Goal: Register for event/course

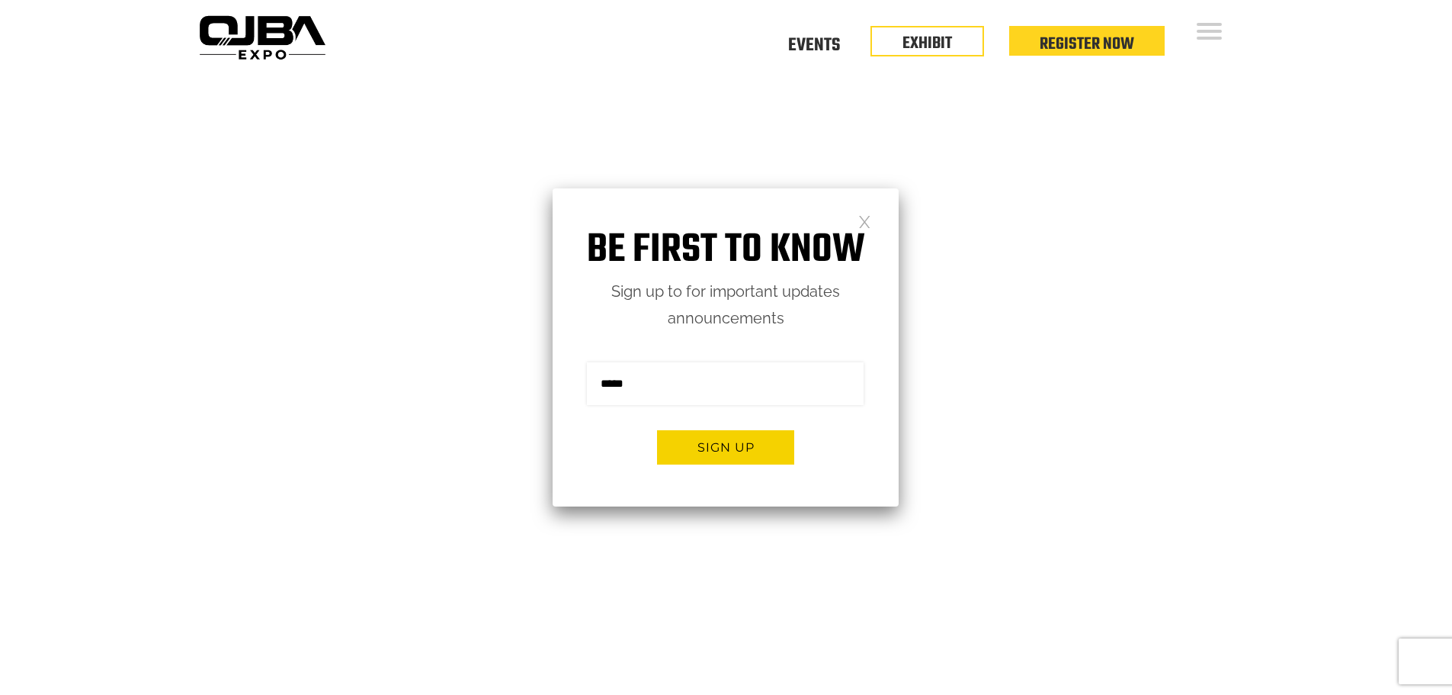
click at [846, 211] on div "Be first to know Sign up to for important updates announcements Sign me up for …" at bounding box center [726, 347] width 346 height 318
click at [860, 219] on link at bounding box center [865, 220] width 13 height 13
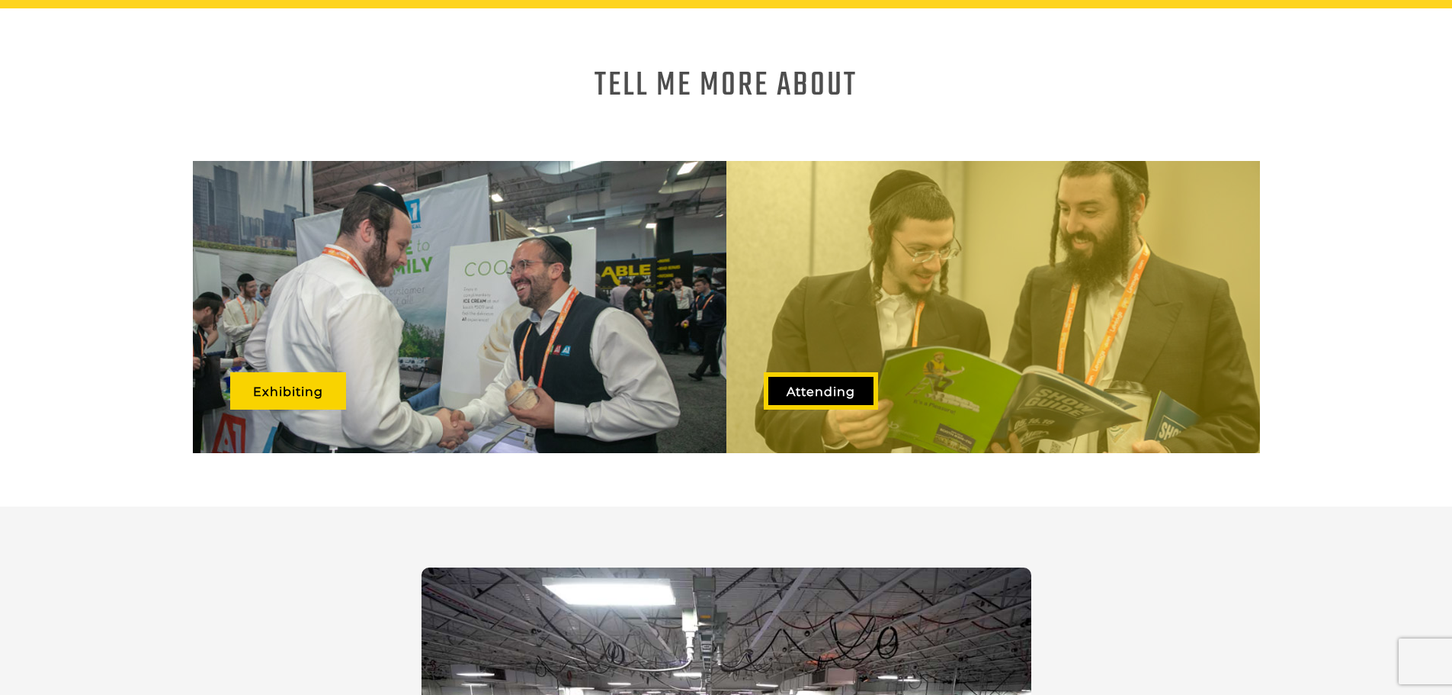
click at [829, 377] on link "Attending" at bounding box center [821, 390] width 114 height 37
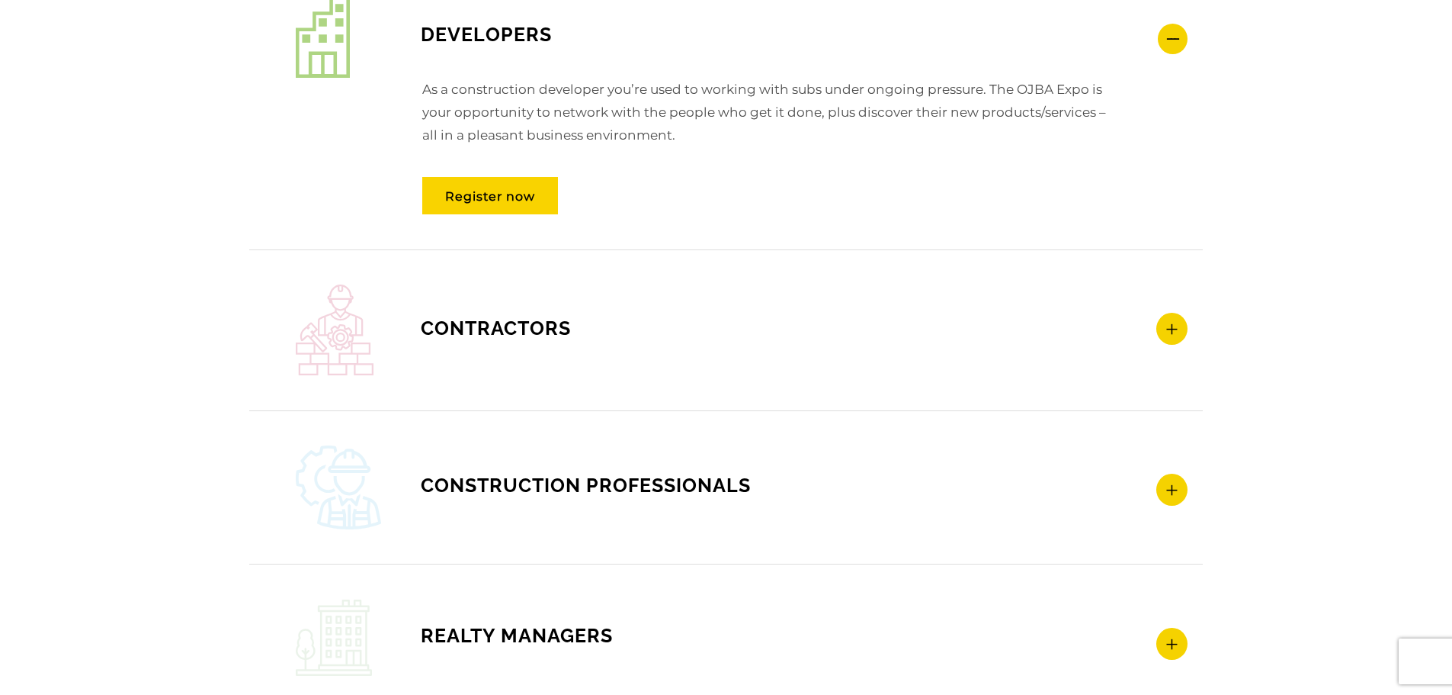
scroll to position [2135, 0]
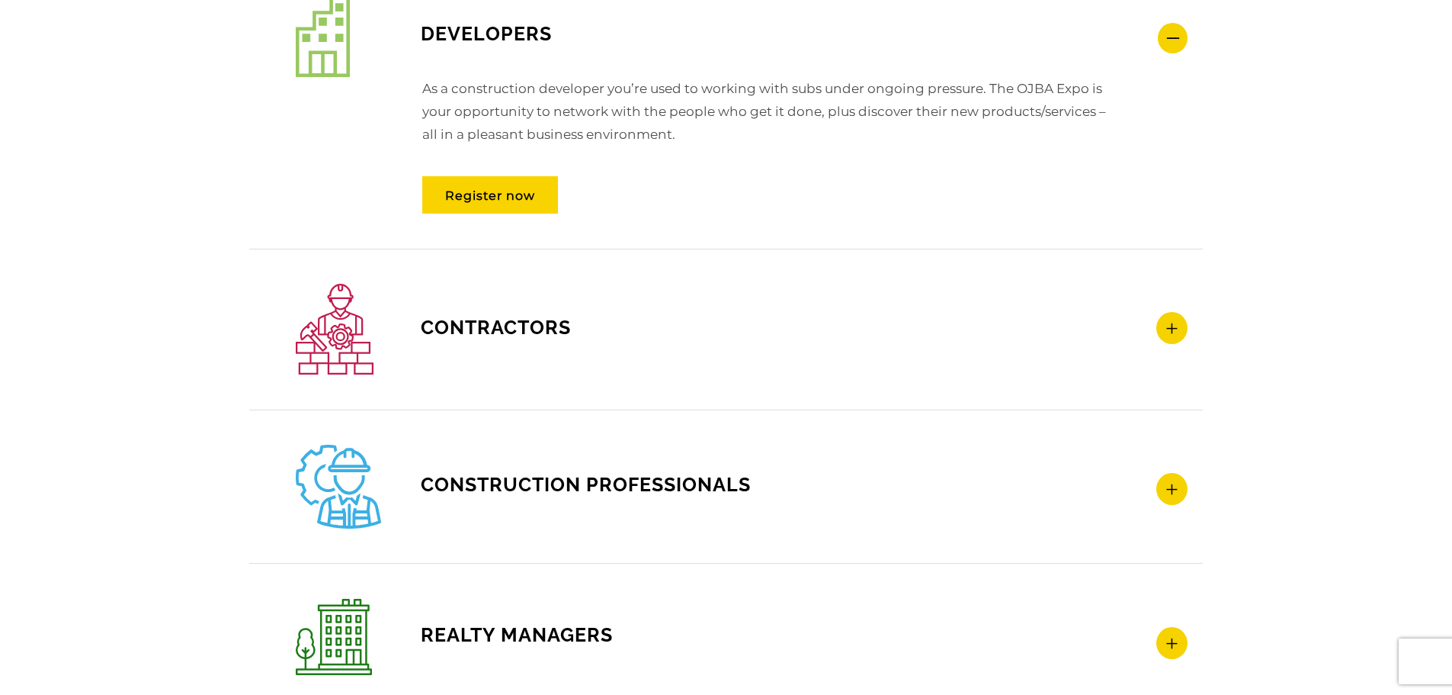
click at [1166, 328] on icon at bounding box center [1172, 328] width 31 height 32
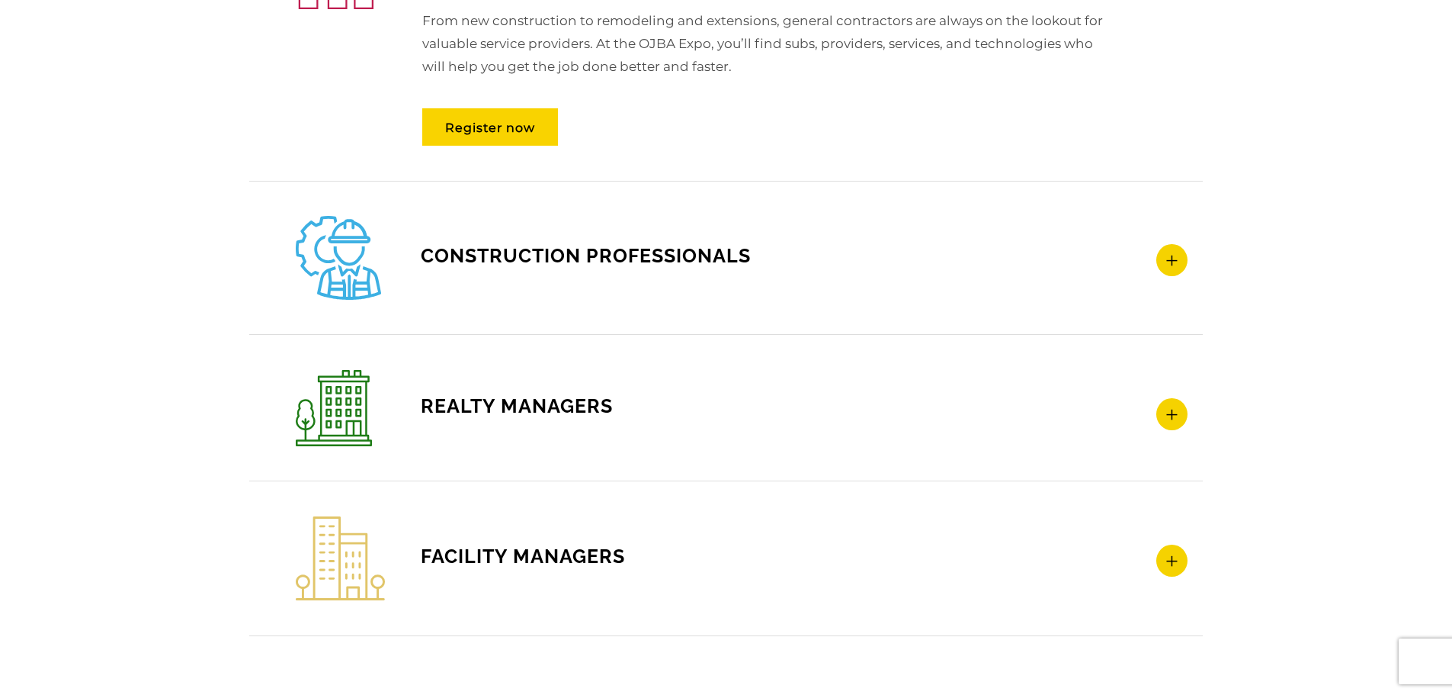
scroll to position [0, 0]
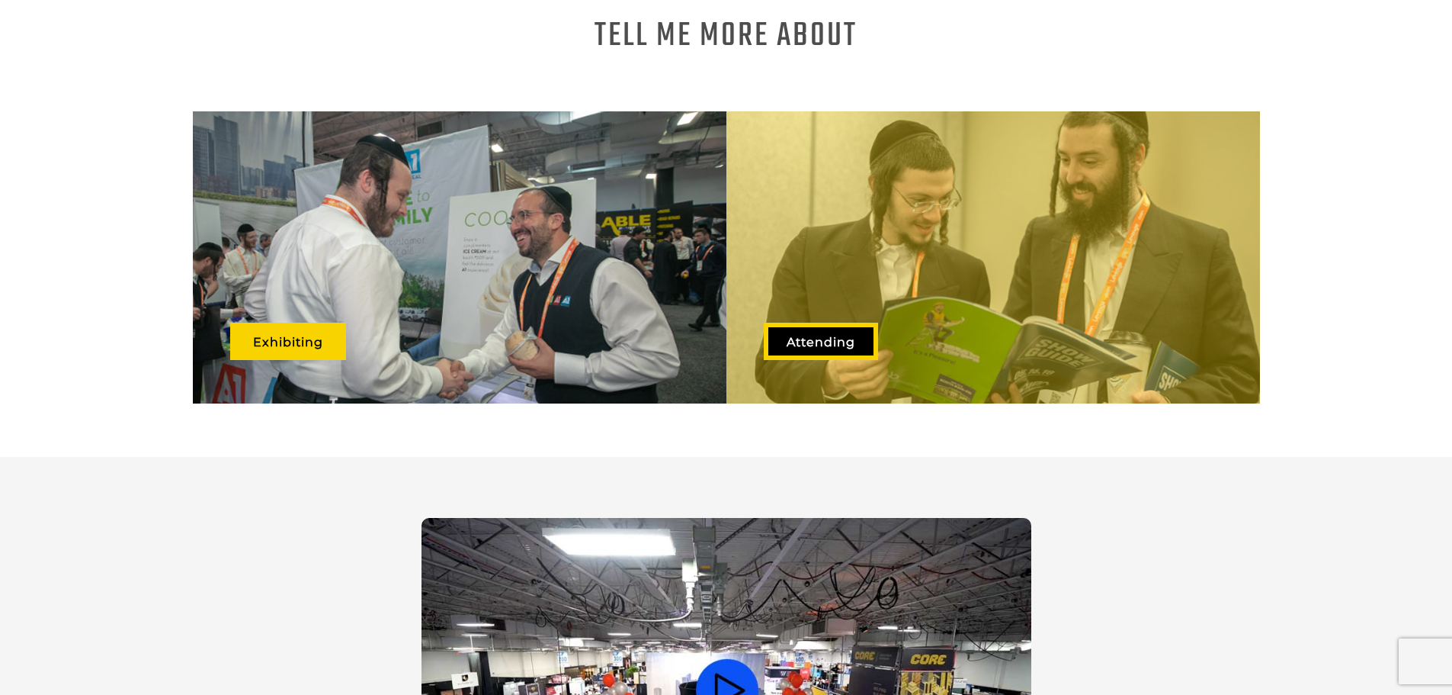
scroll to position [991, 0]
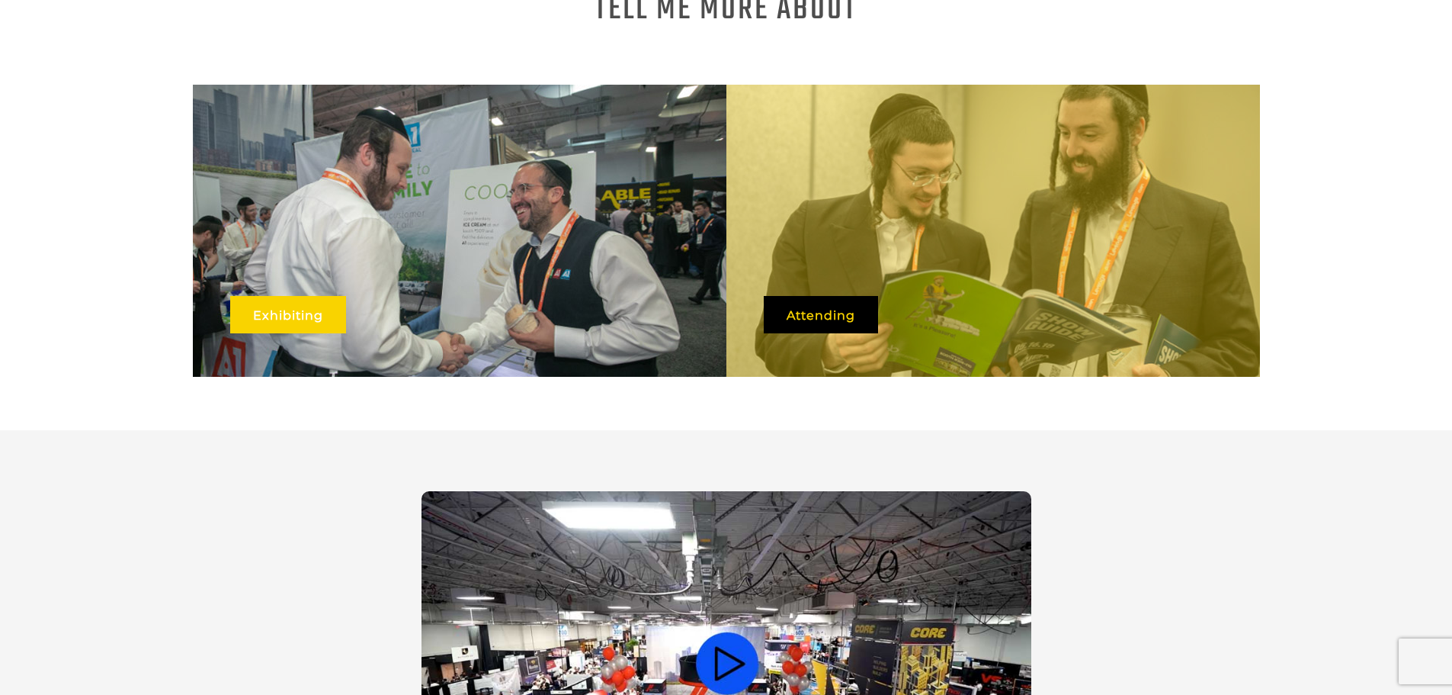
click at [278, 296] on link "Exhibiting" at bounding box center [288, 314] width 116 height 37
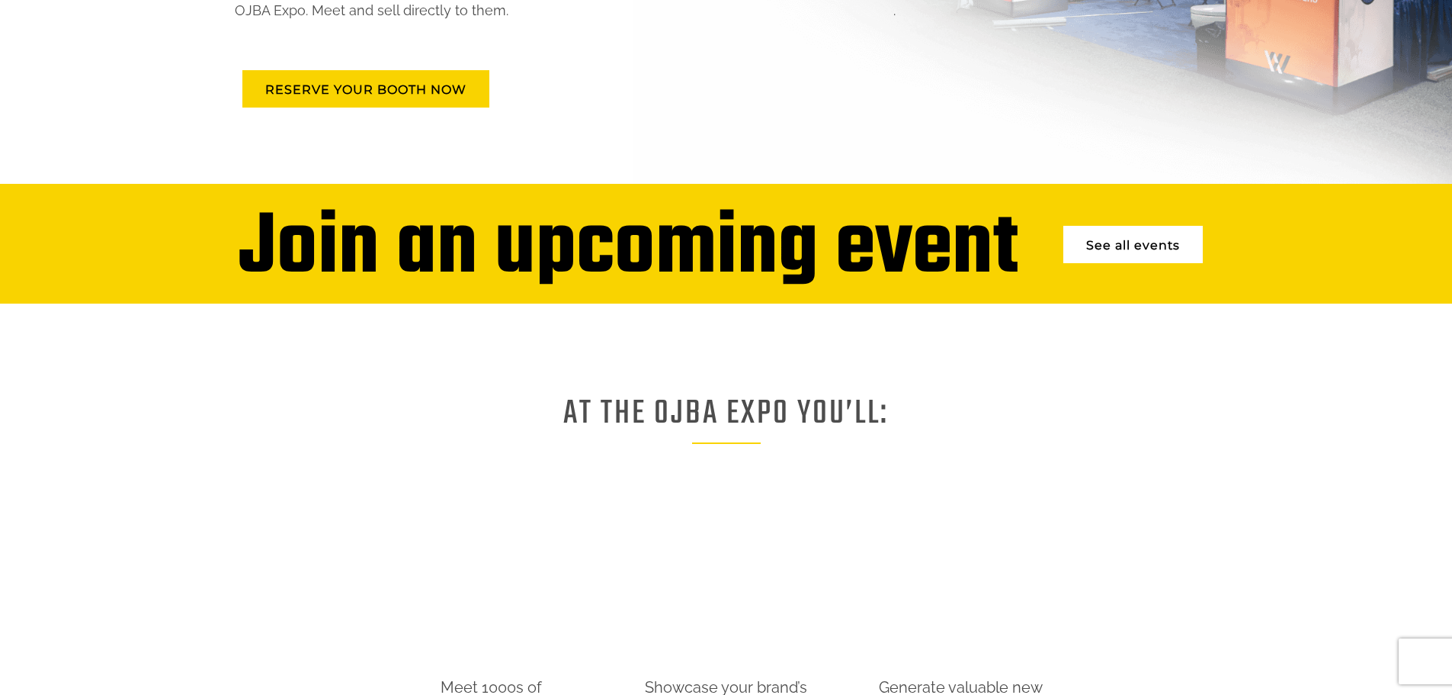
scroll to position [457, 0]
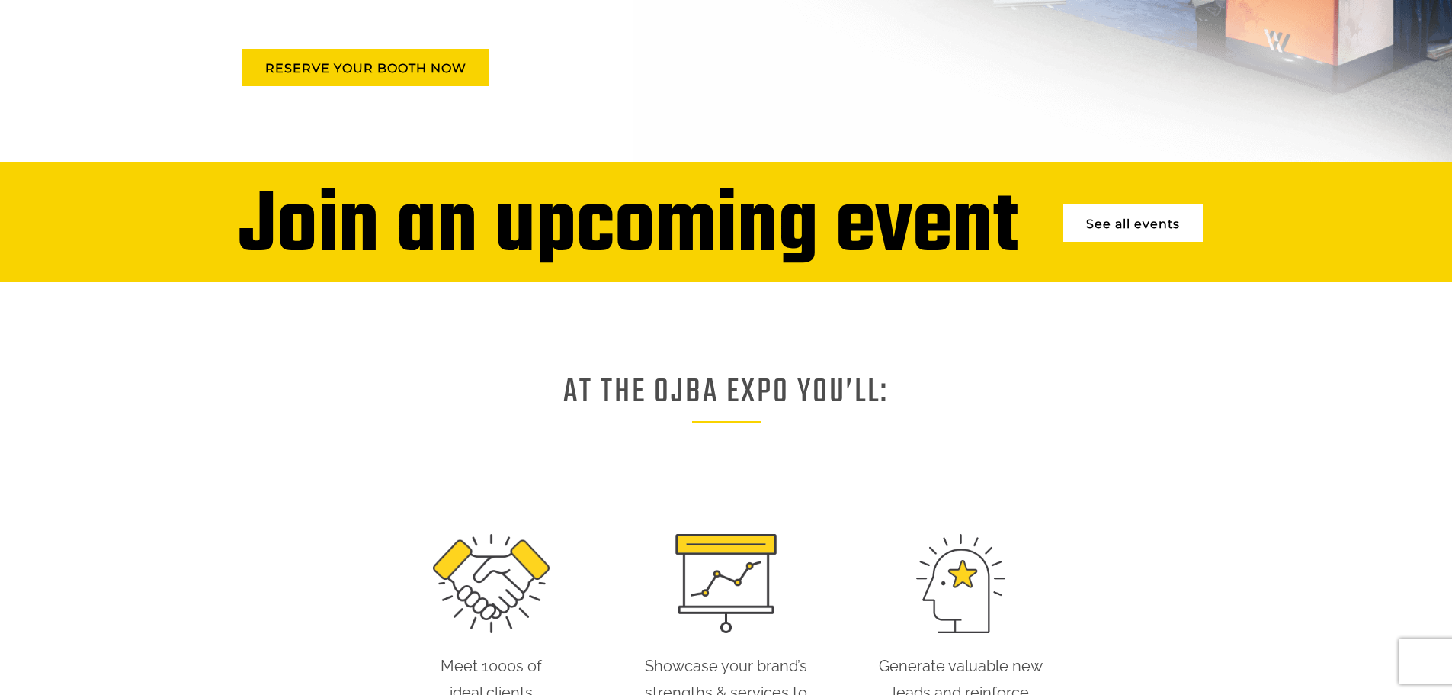
click at [1088, 223] on link "See all events" at bounding box center [1134, 222] width 140 height 37
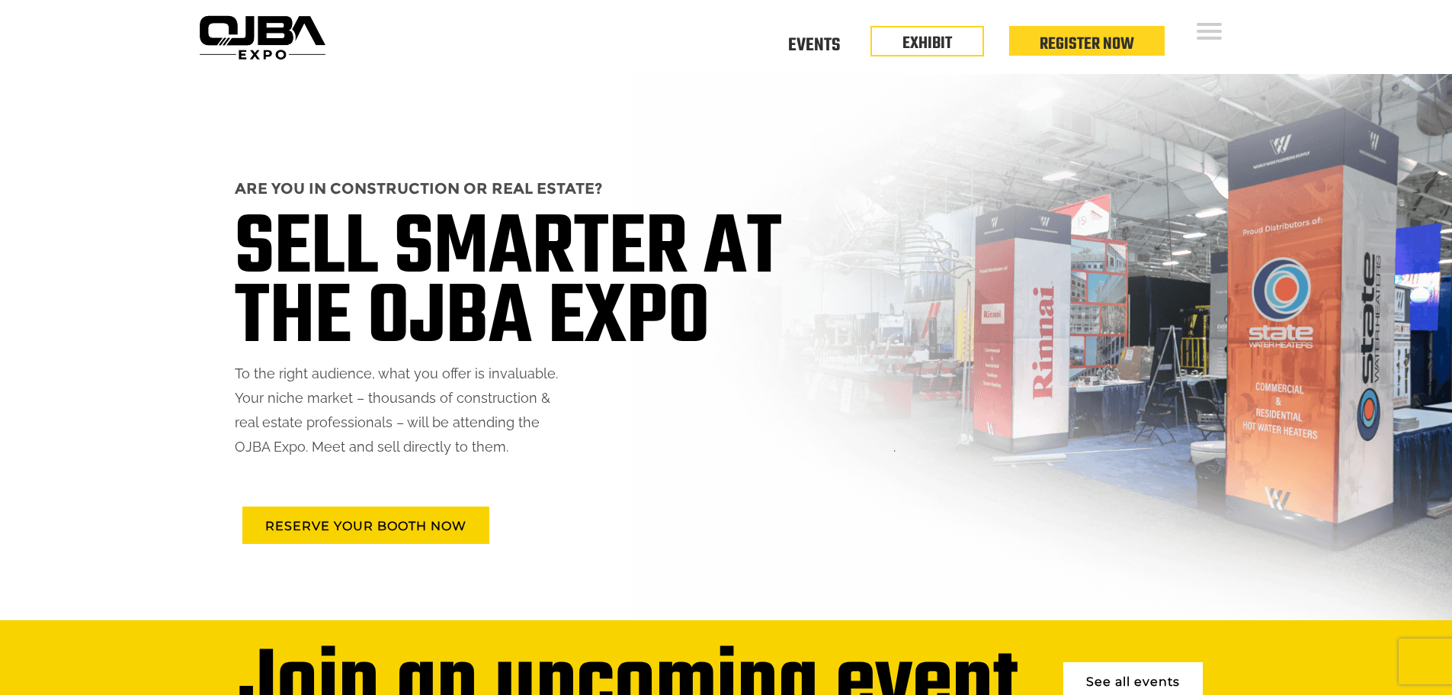
scroll to position [457, 0]
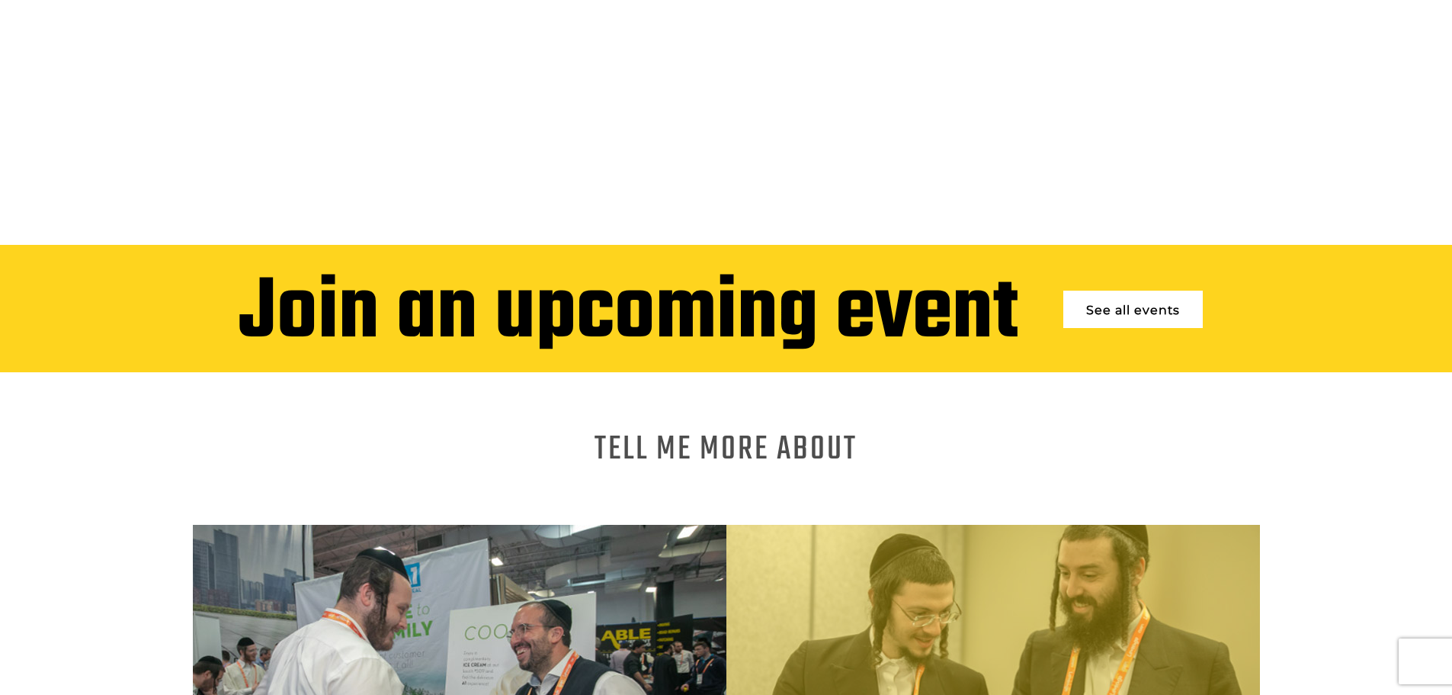
scroll to position [94, 0]
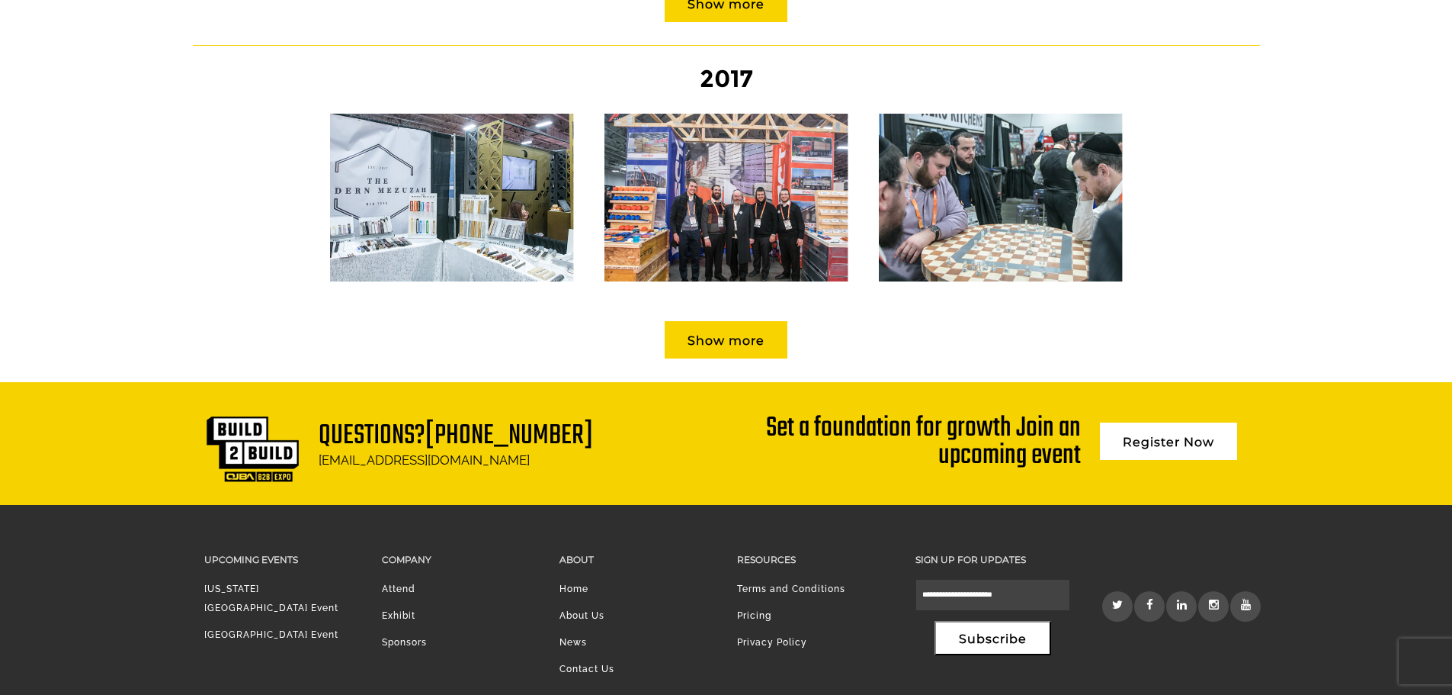
scroll to position [1449, 0]
